Goal: Task Accomplishment & Management: Use online tool/utility

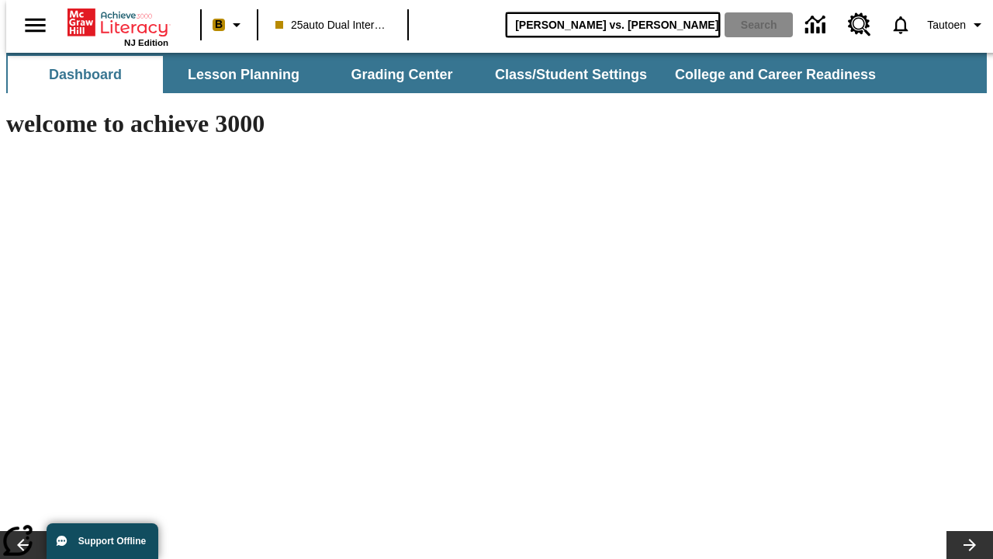
type input "[PERSON_NAME] vs. [PERSON_NAME]"
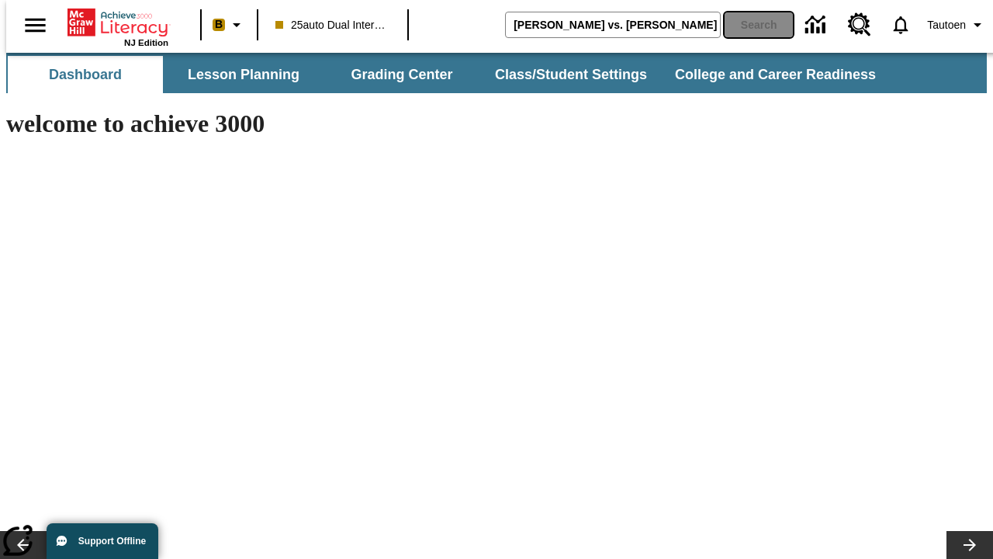
click at [749, 25] on button "Search" at bounding box center [759, 24] width 68 height 25
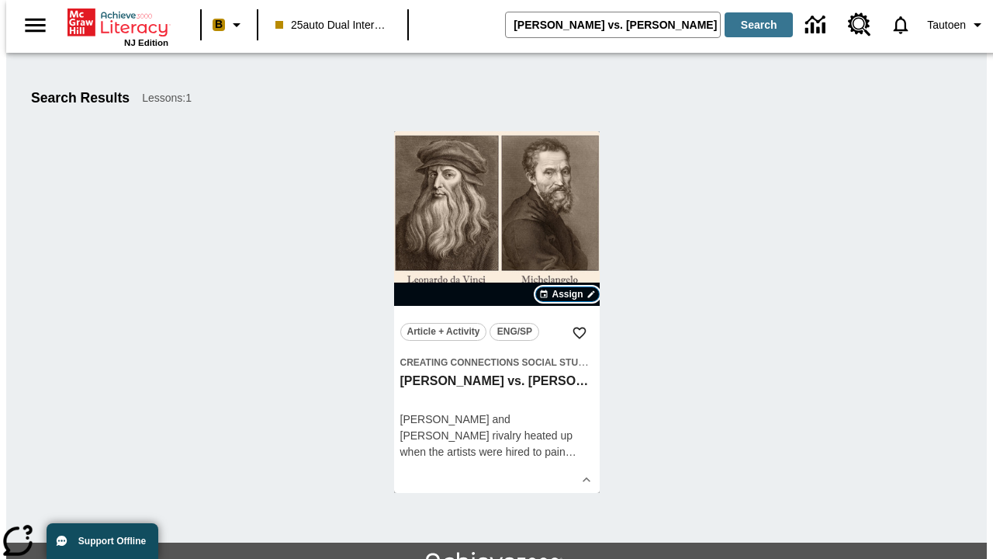
click at [568, 294] on span "Assign" at bounding box center [567, 294] width 31 height 14
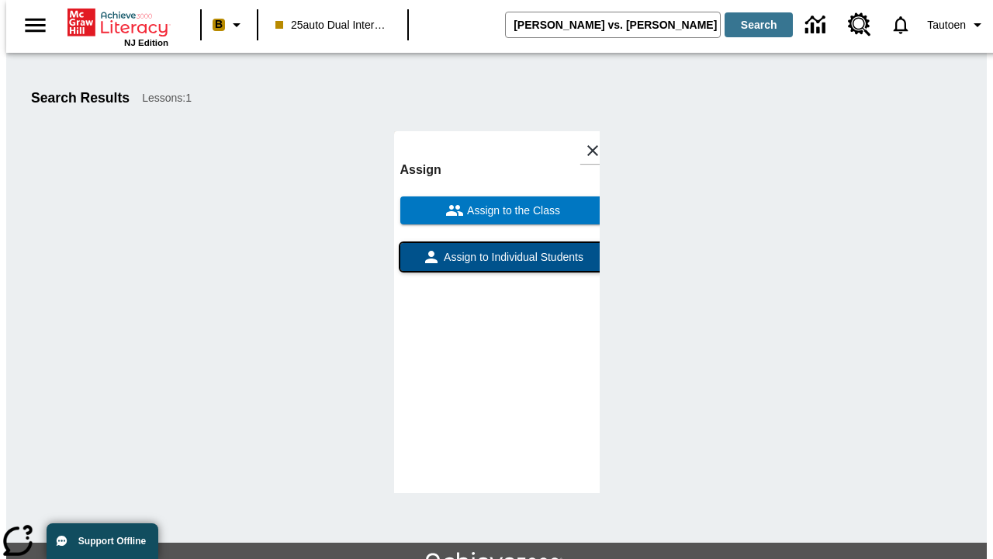
click at [497, 264] on span "Assign to Individual Students" at bounding box center [512, 257] width 143 height 16
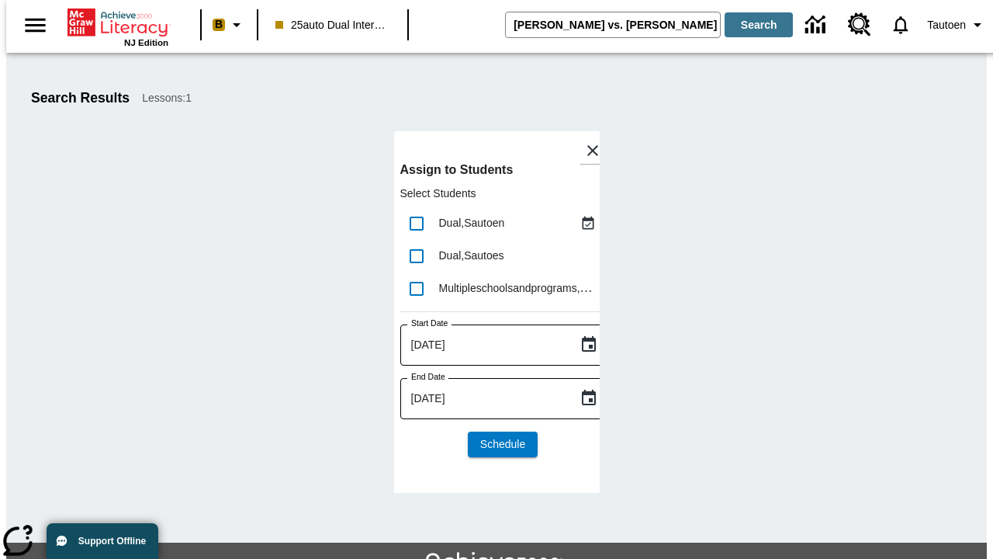
click at [416, 223] on input "lesson details" at bounding box center [416, 223] width 33 height 33
checkbox input "true"
